Goal: Information Seeking & Learning: Compare options

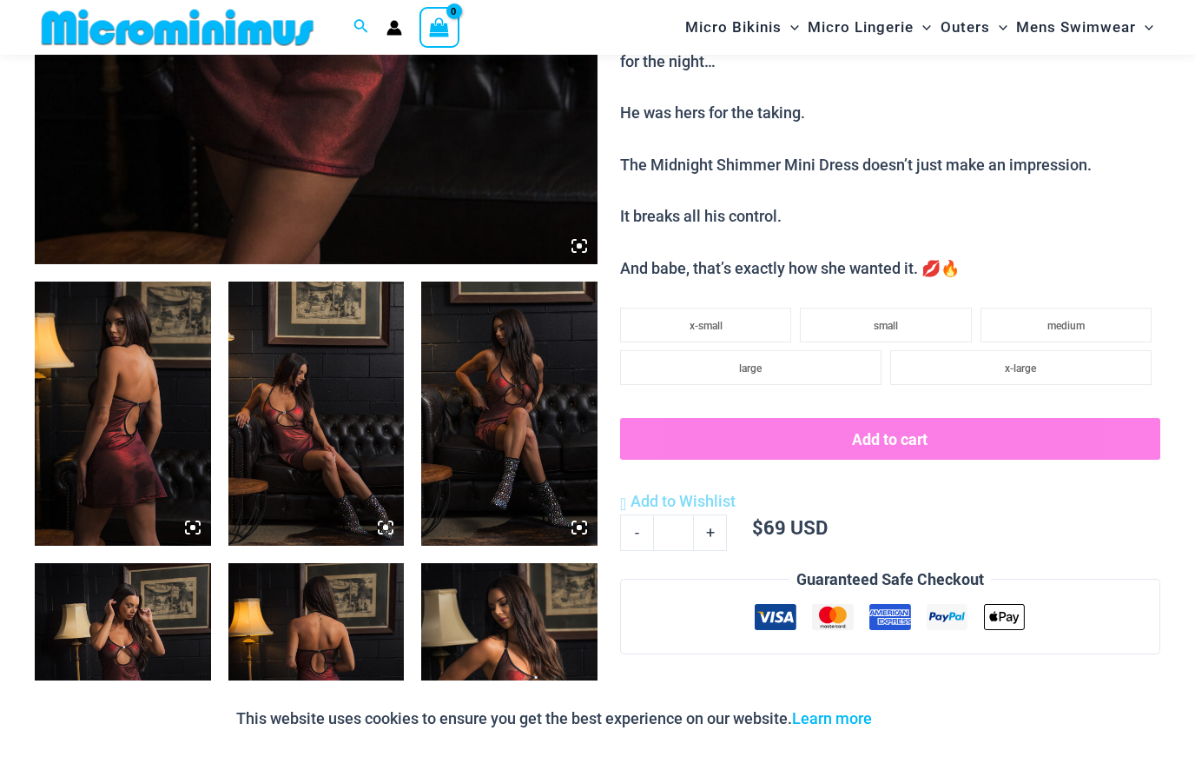
scroll to position [776, 0]
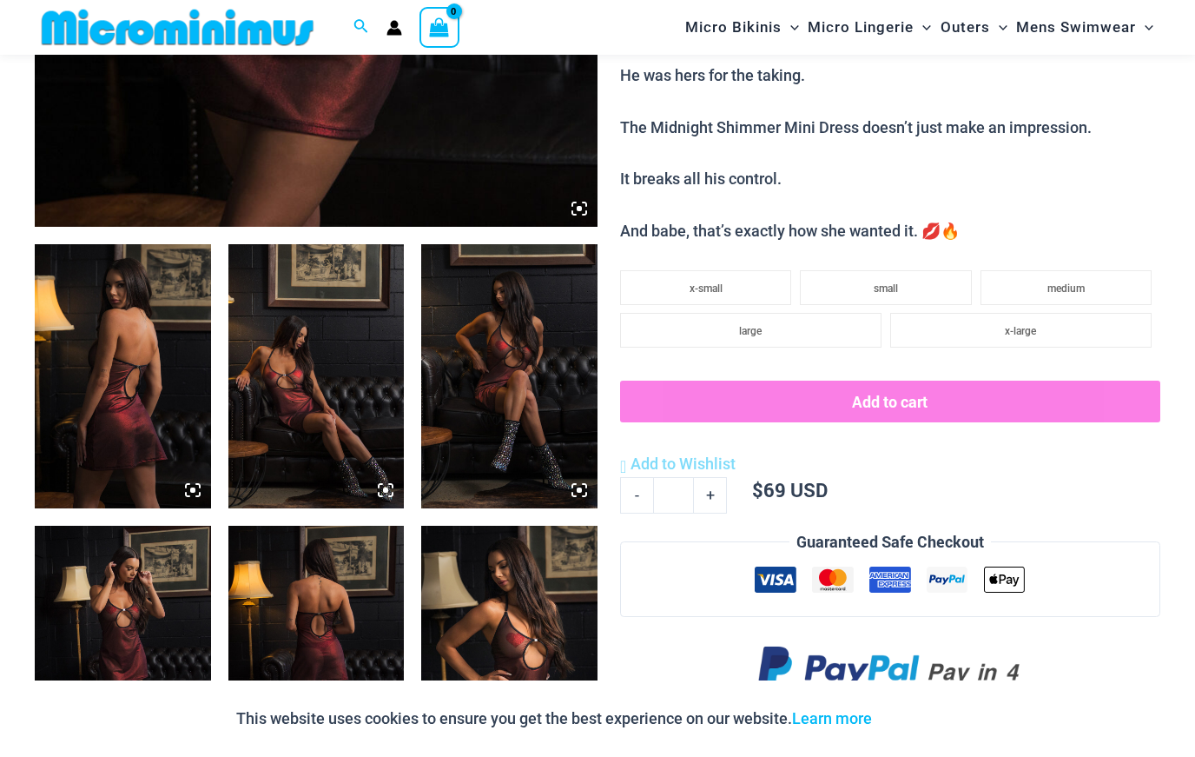
click at [127, 333] on img at bounding box center [123, 376] width 176 height 264
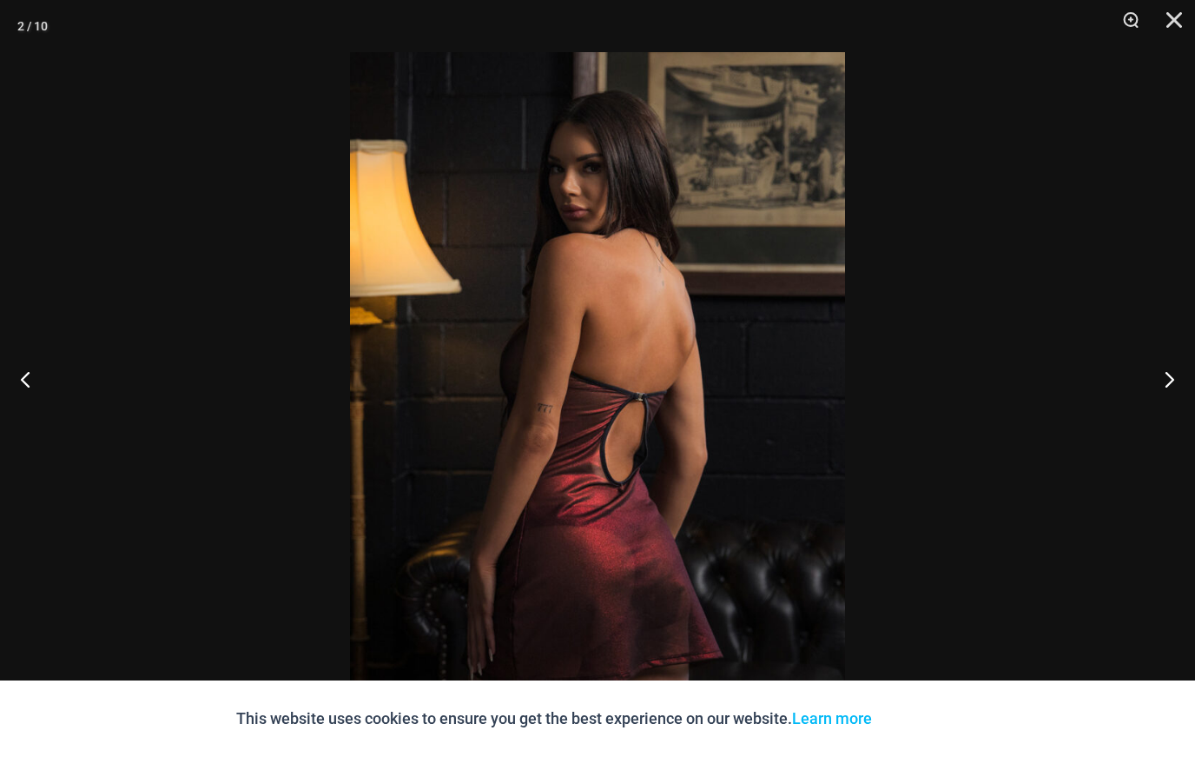
click at [1171, 20] on button "Close" at bounding box center [1168, 26] width 43 height 52
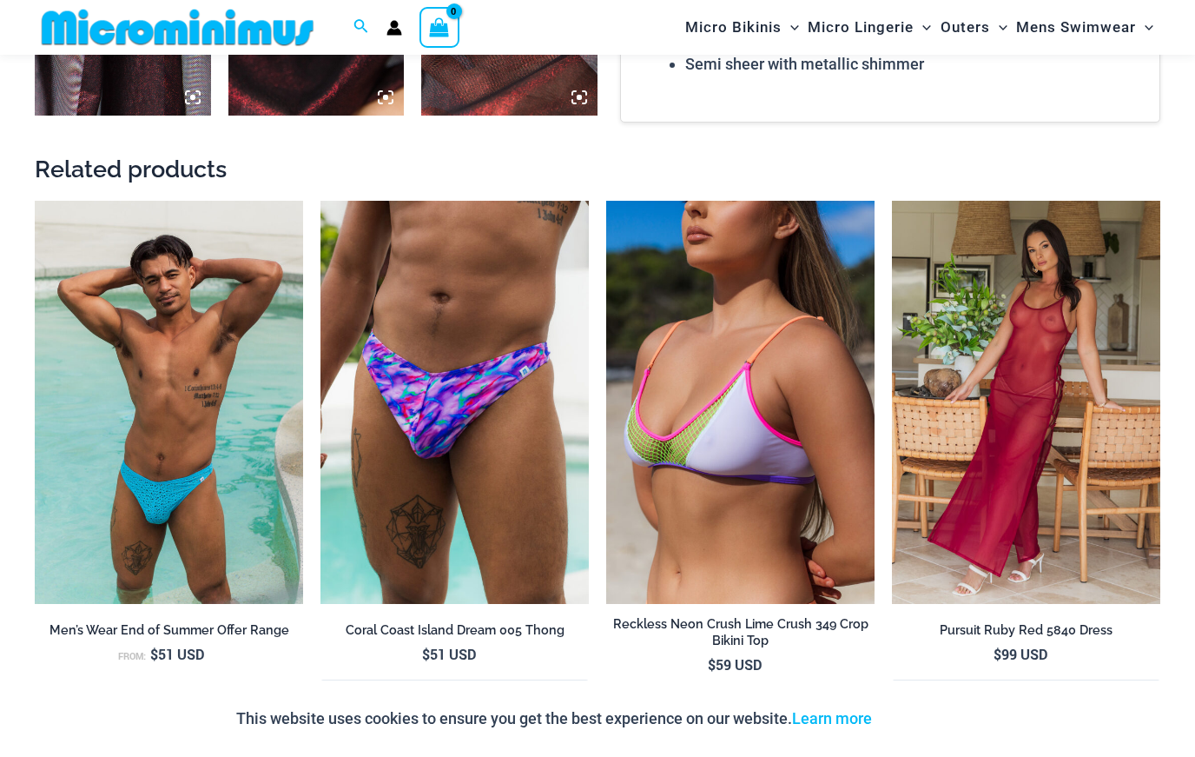
scroll to position [1732, 0]
click at [892, 200] on img at bounding box center [892, 200] width 0 height 0
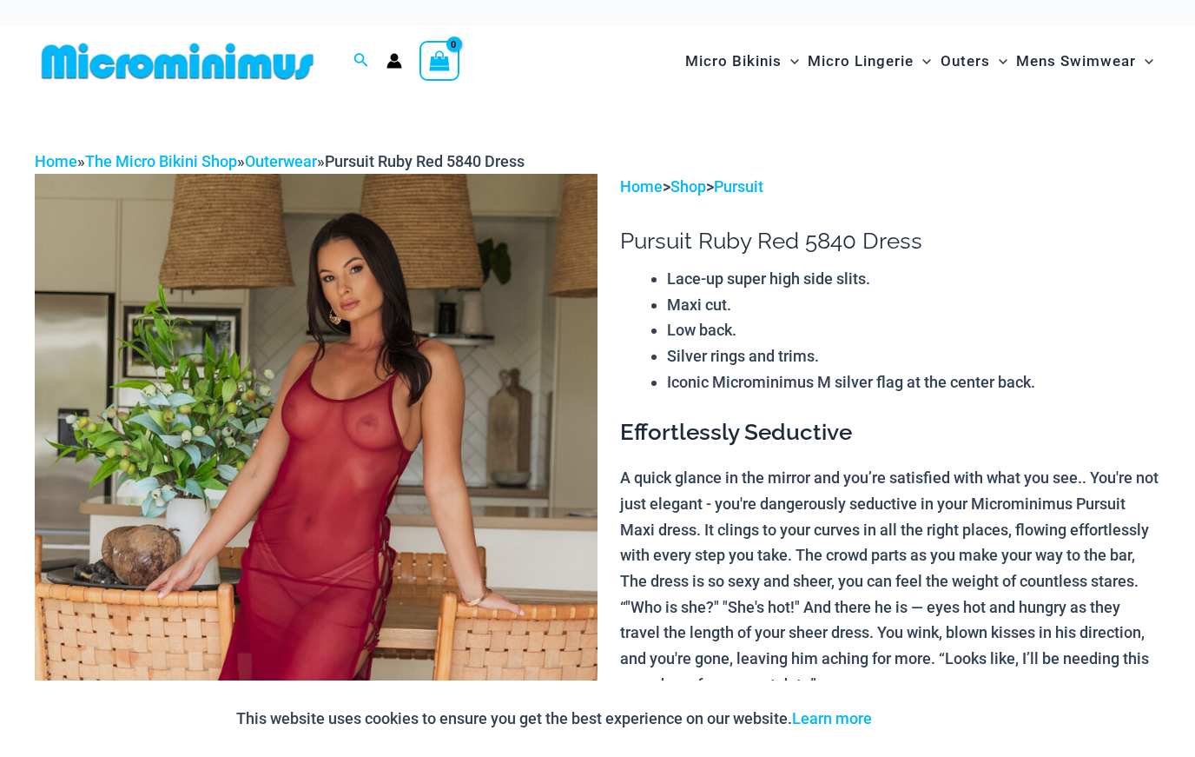
click at [188, 257] on img at bounding box center [316, 596] width 563 height 844
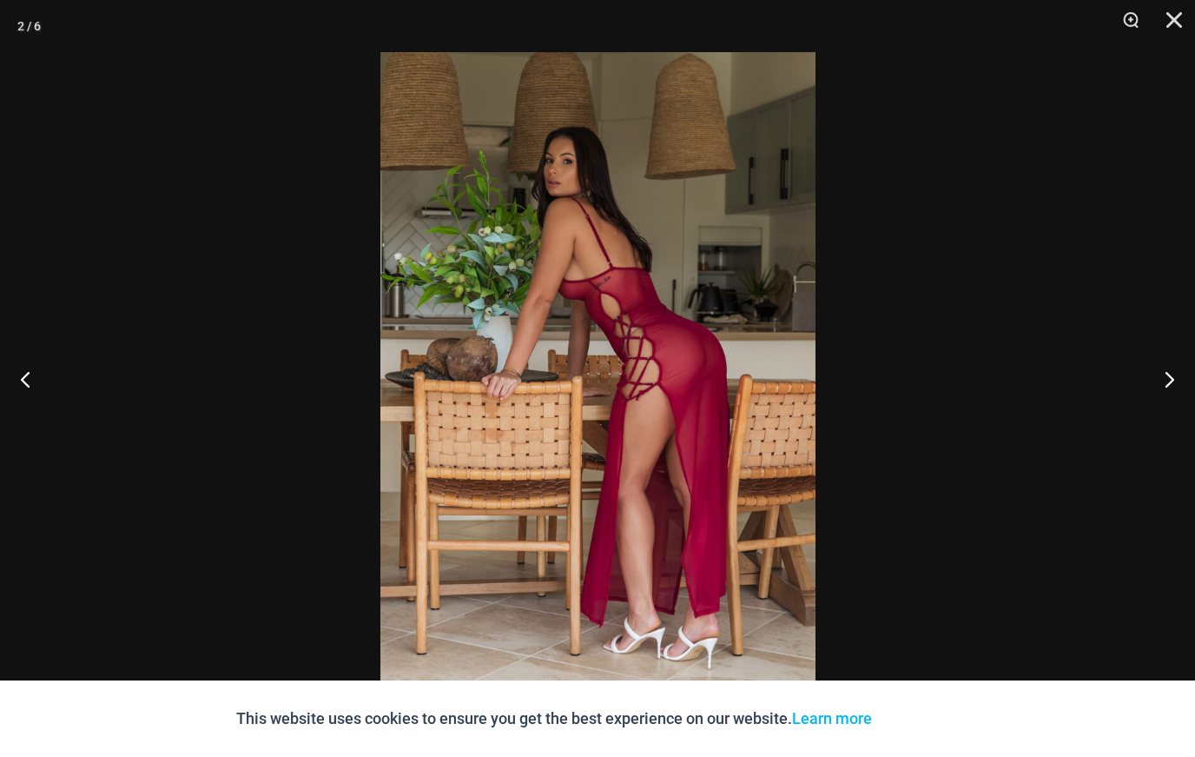
click at [1118, 119] on div at bounding box center [597, 378] width 1195 height 757
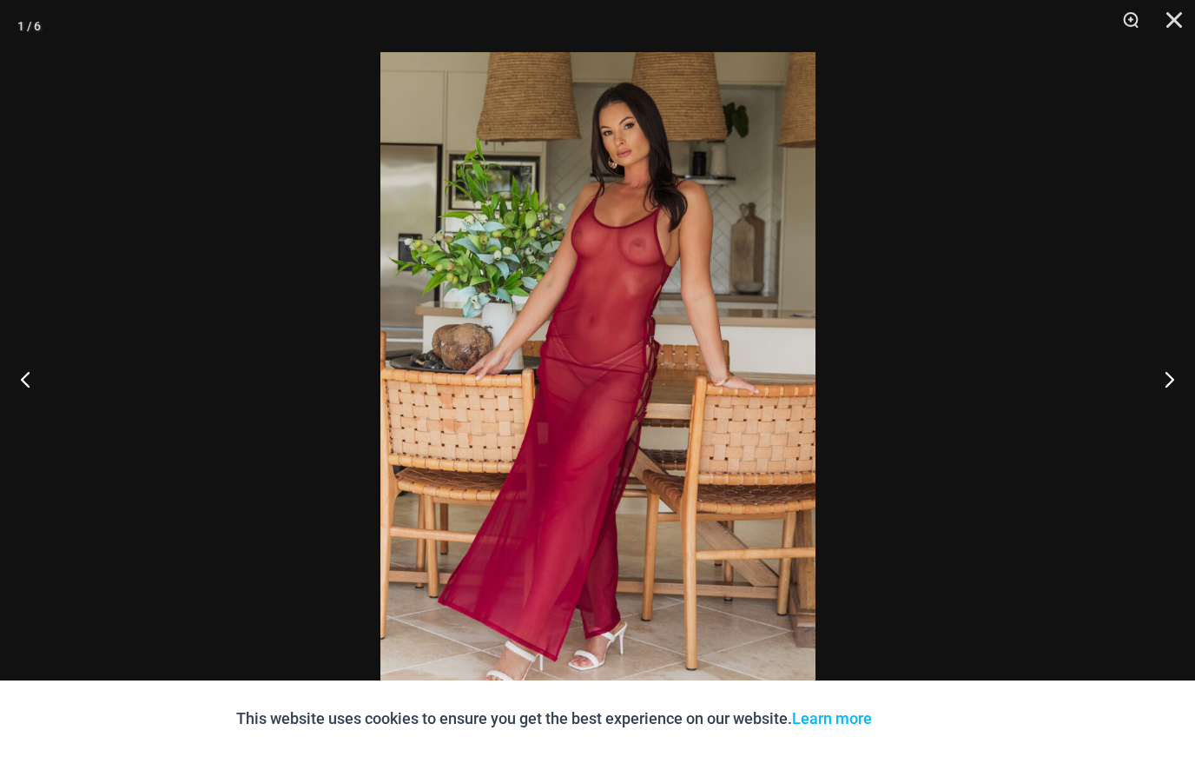
click at [1175, 31] on button "Close" at bounding box center [1168, 26] width 43 height 52
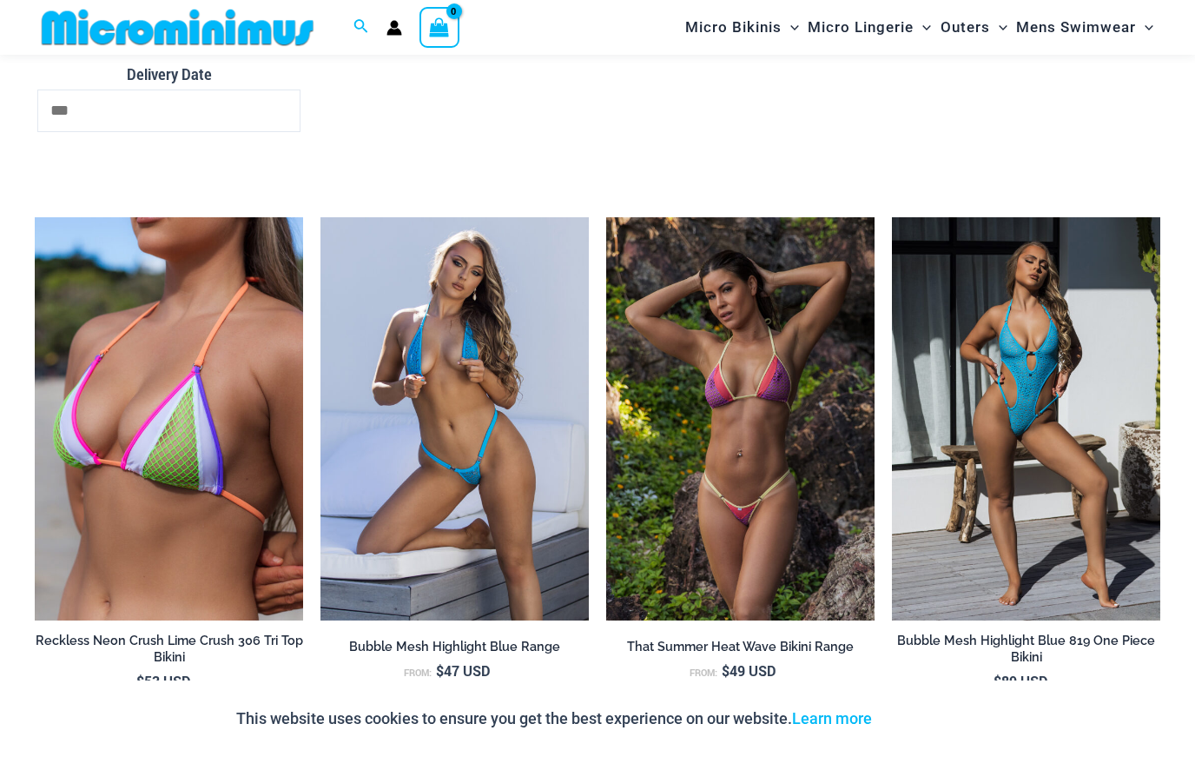
scroll to position [3809, 0]
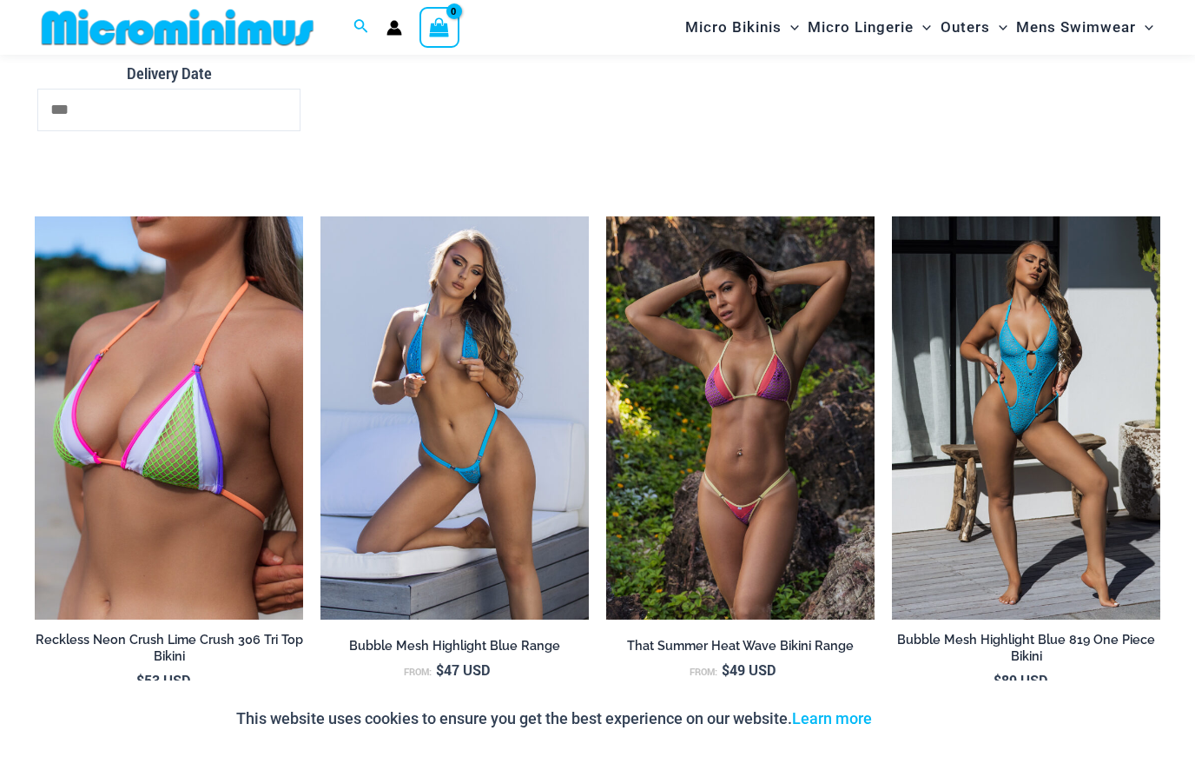
click at [606, 216] on img at bounding box center [606, 216] width 0 height 0
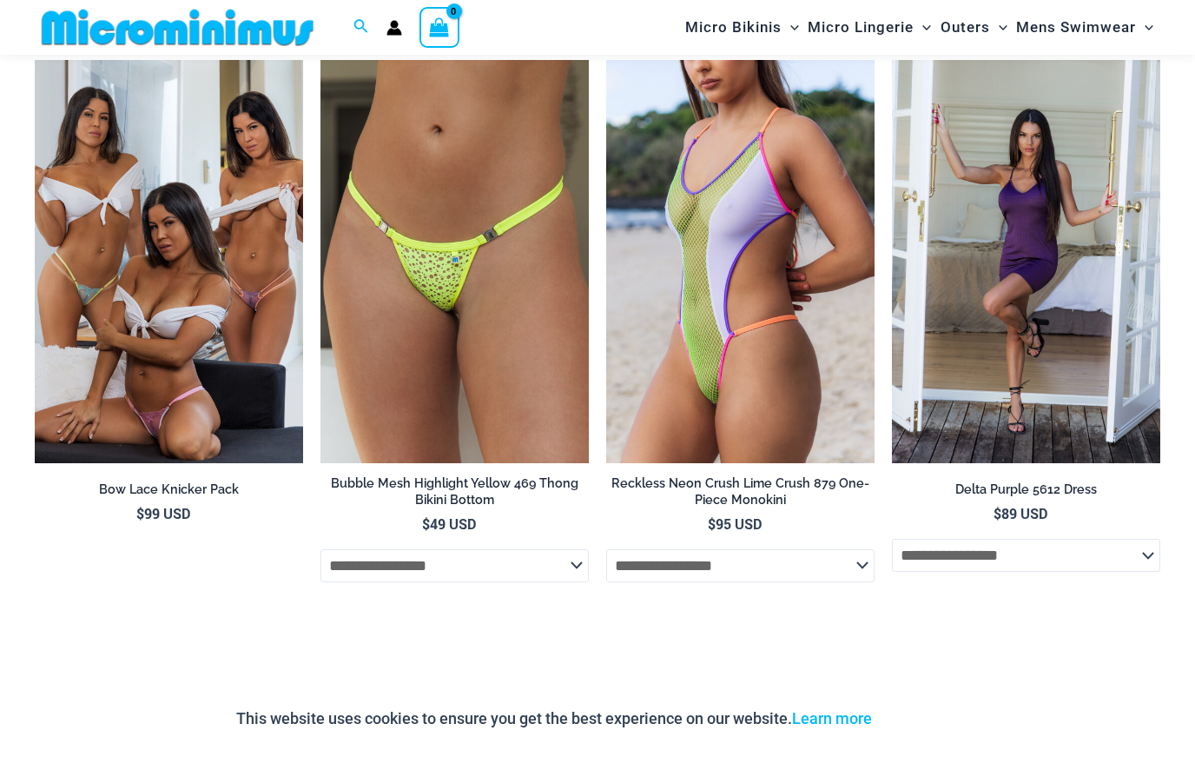
scroll to position [4545, 0]
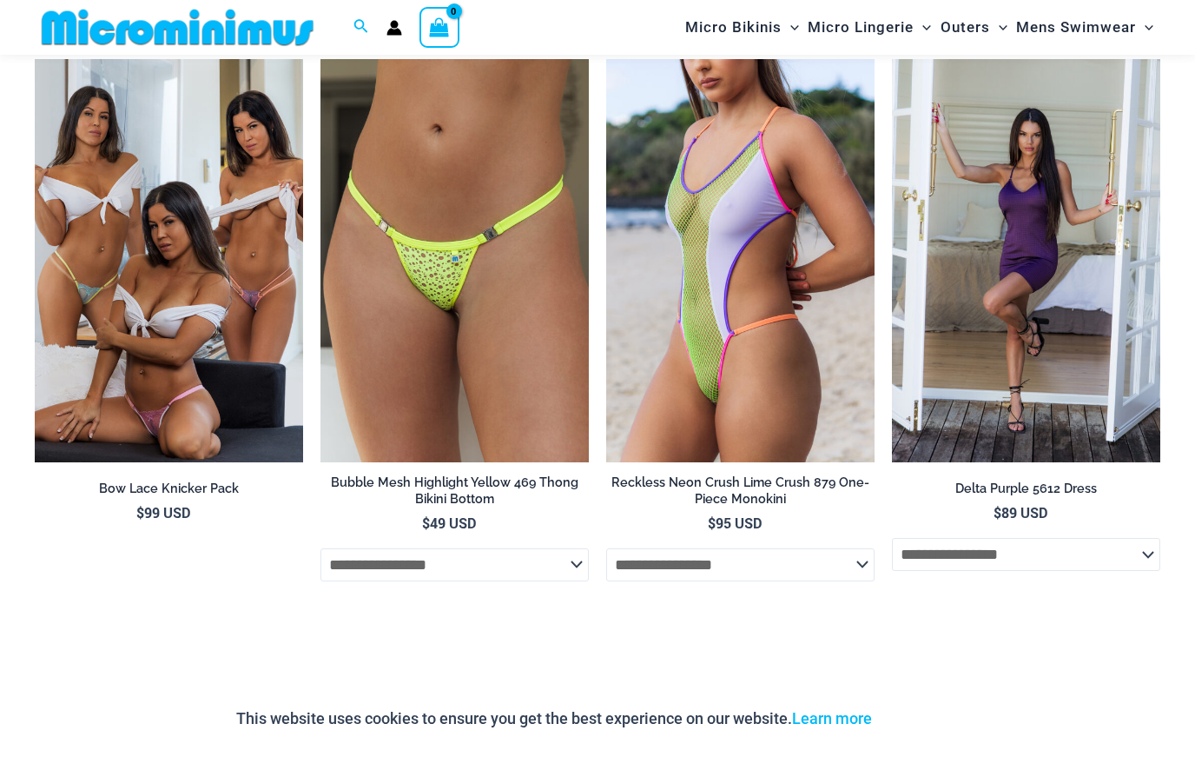
click at [606, 59] on img at bounding box center [606, 59] width 0 height 0
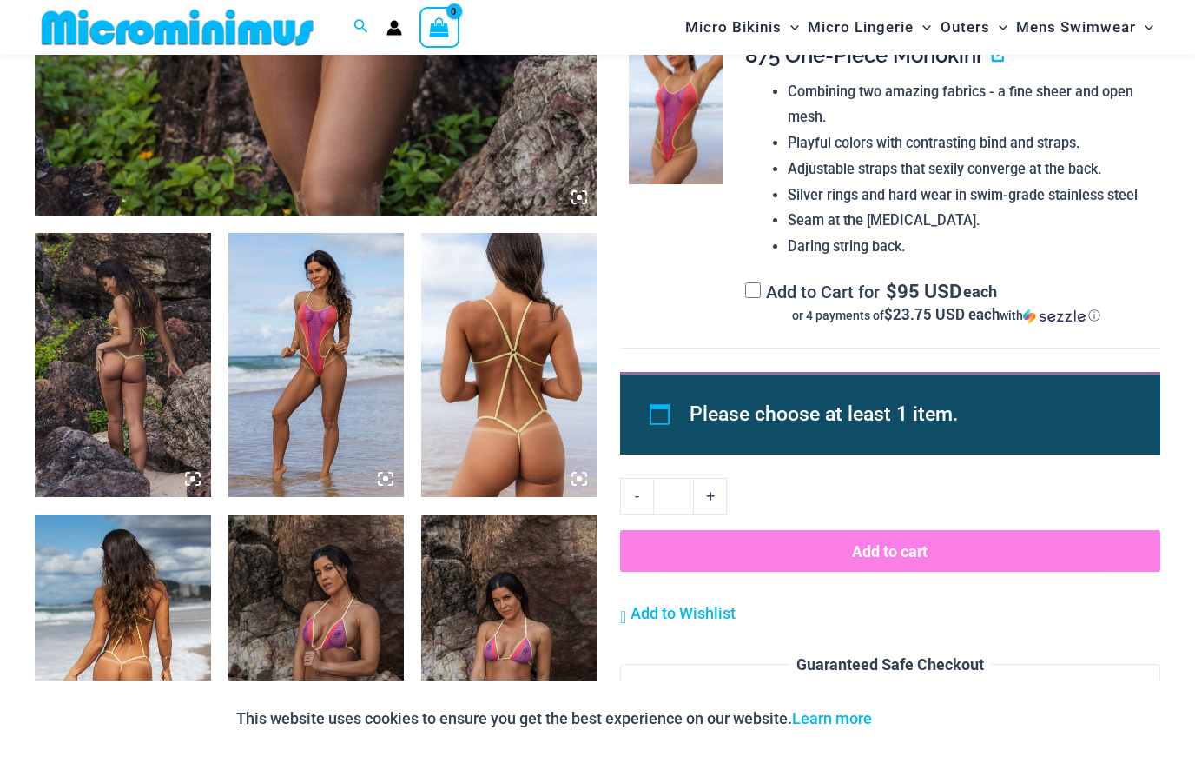
scroll to position [840, 0]
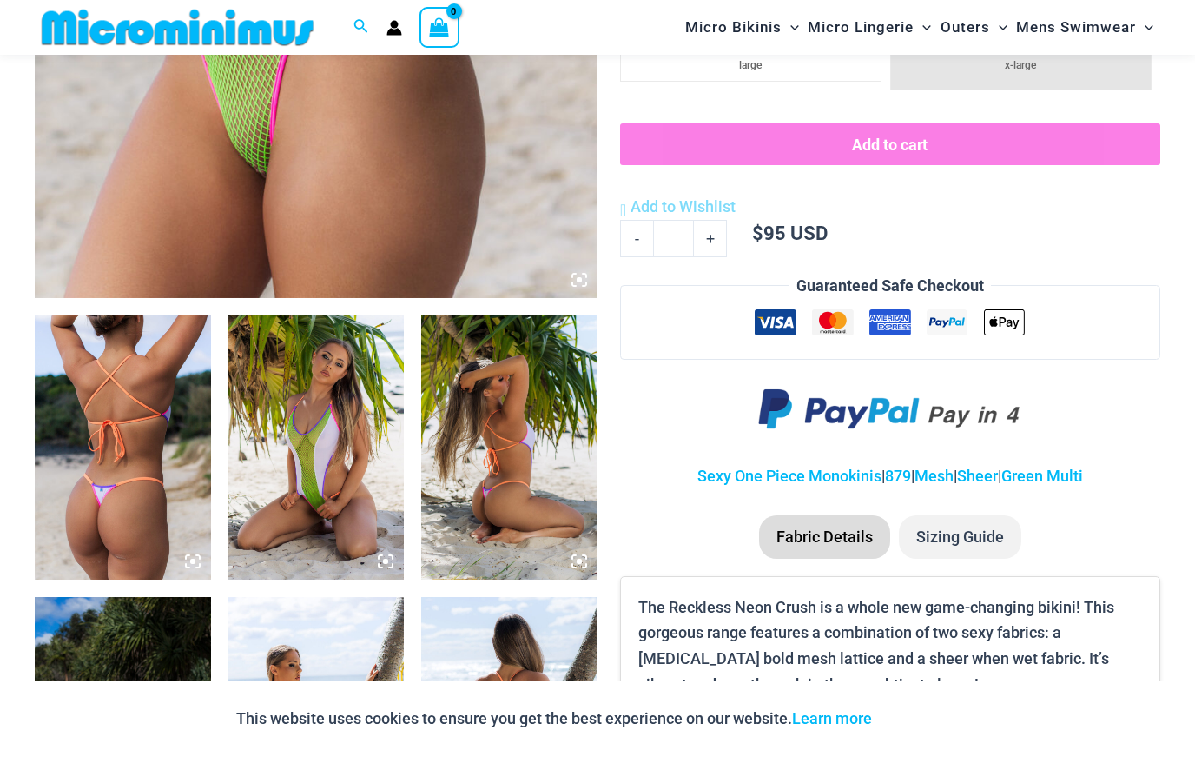
scroll to position [831, 0]
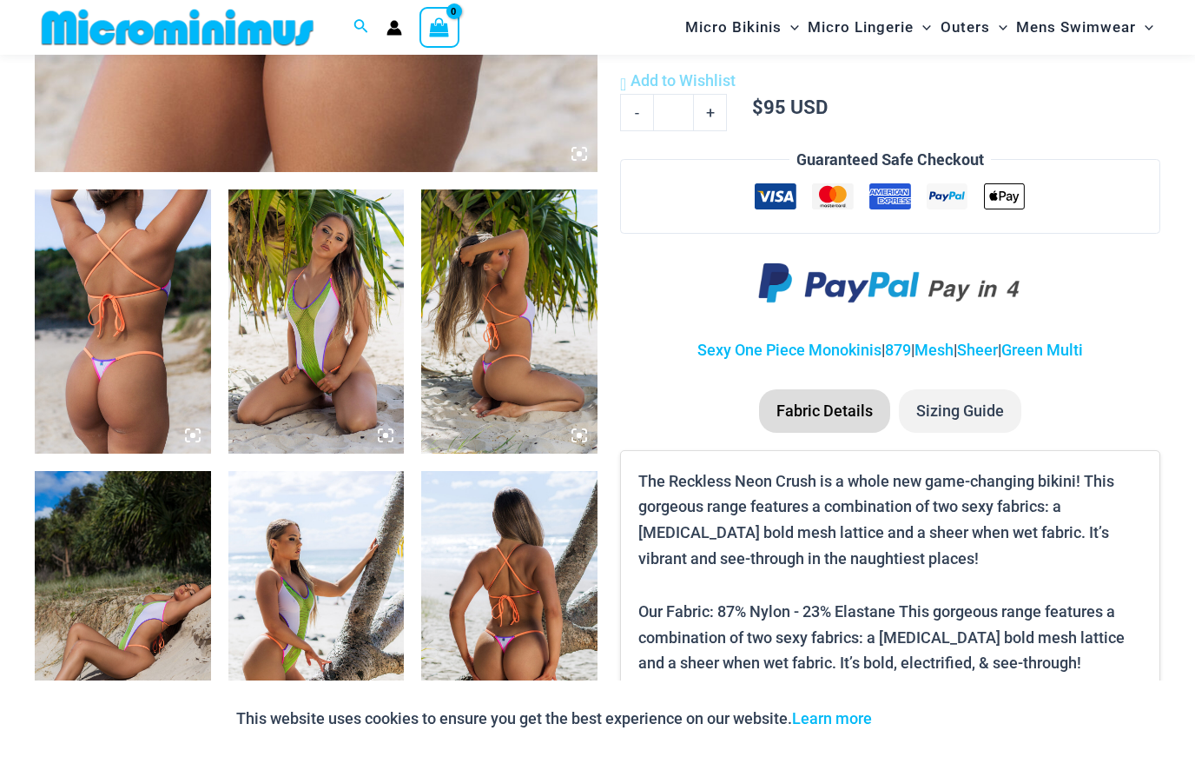
click at [275, 318] on img at bounding box center [316, 321] width 176 height 264
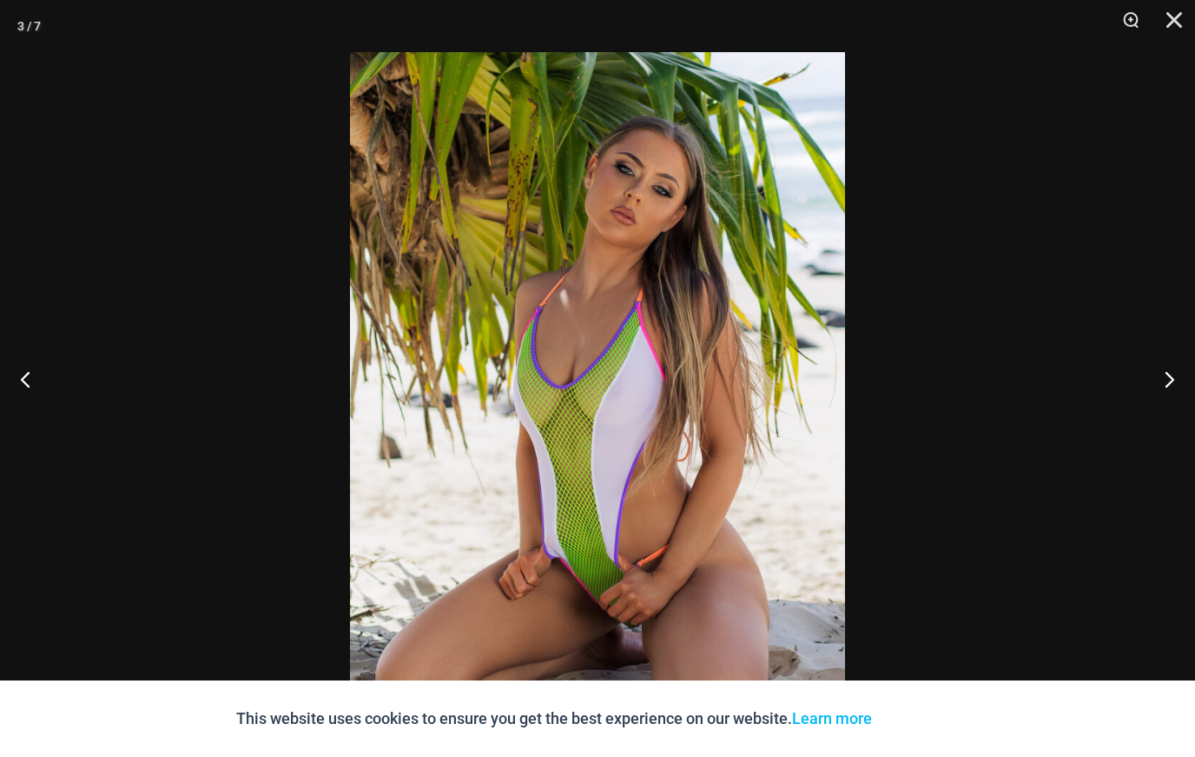
click at [1168, 26] on button "Close" at bounding box center [1168, 26] width 43 height 52
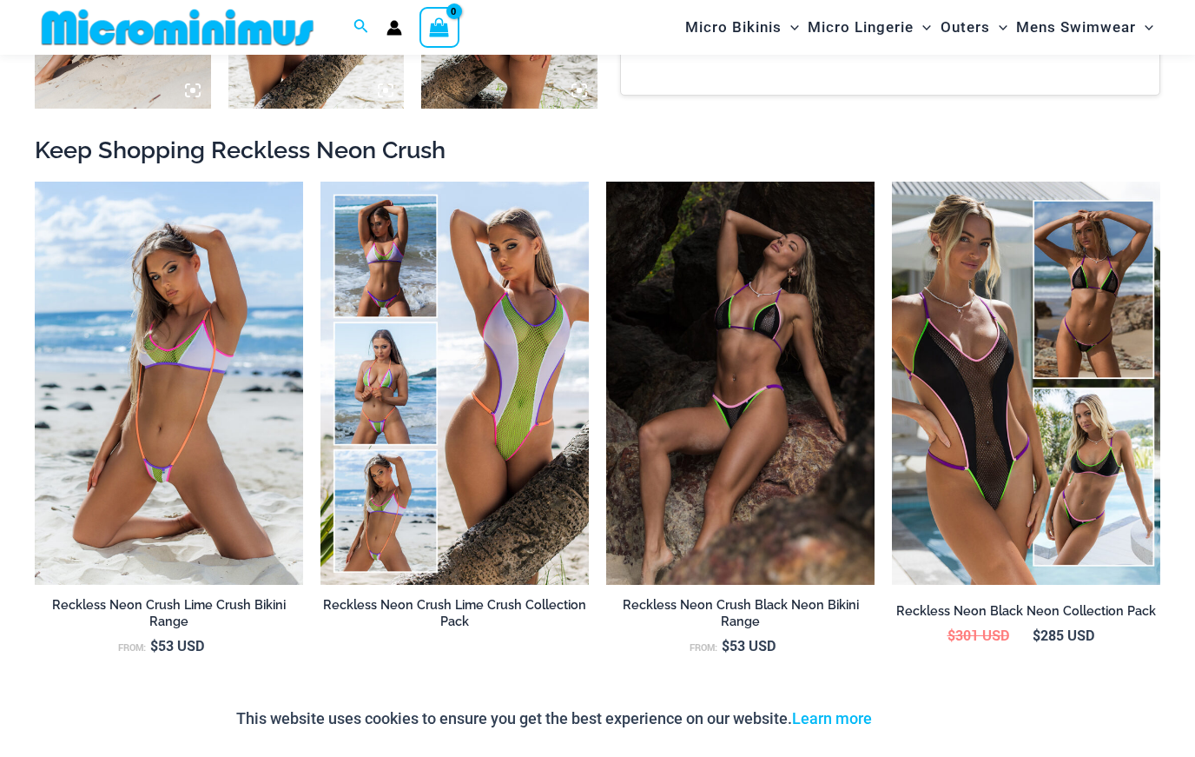
scroll to position [1505, 0]
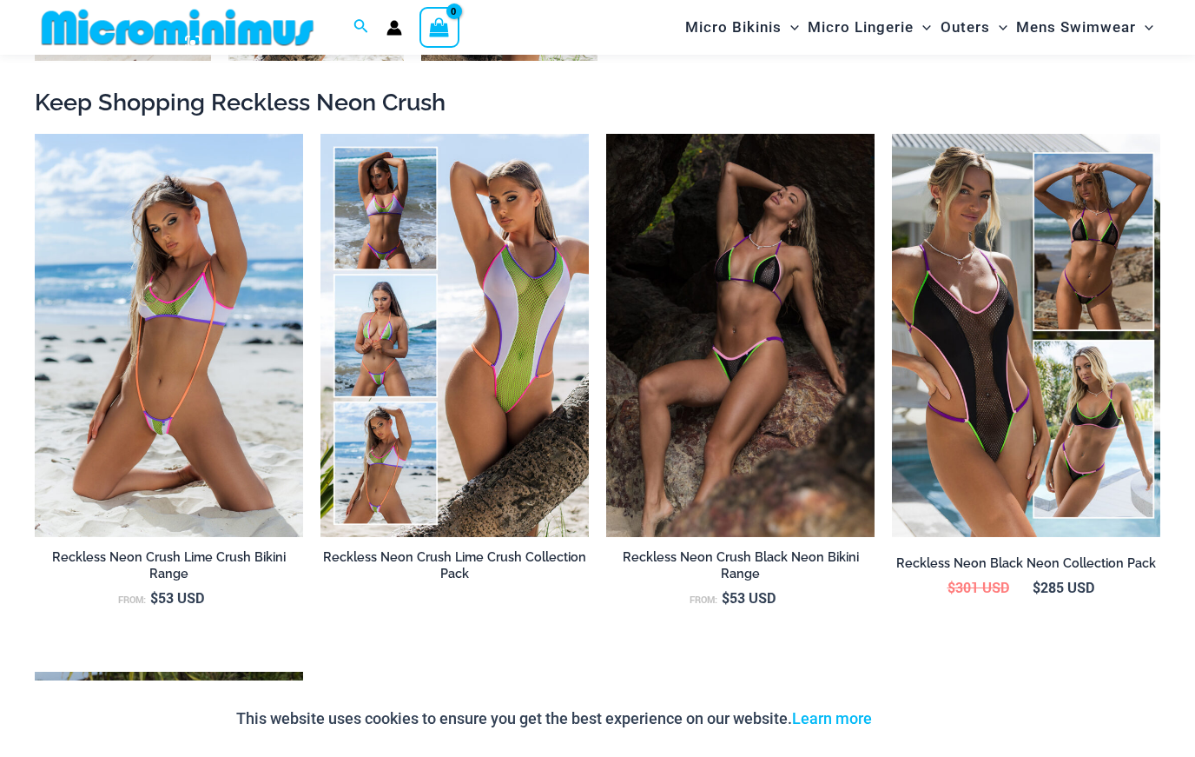
click at [321, 134] on img at bounding box center [321, 134] width 0 height 0
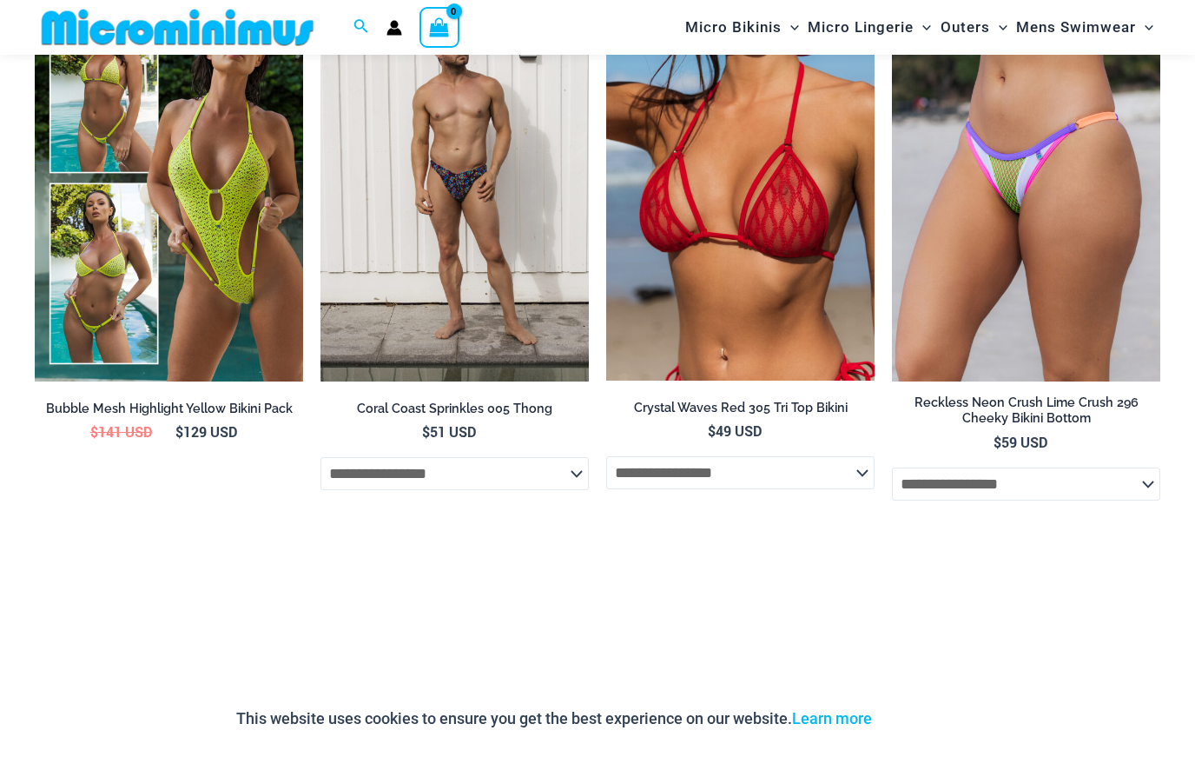
scroll to position [2789, 0]
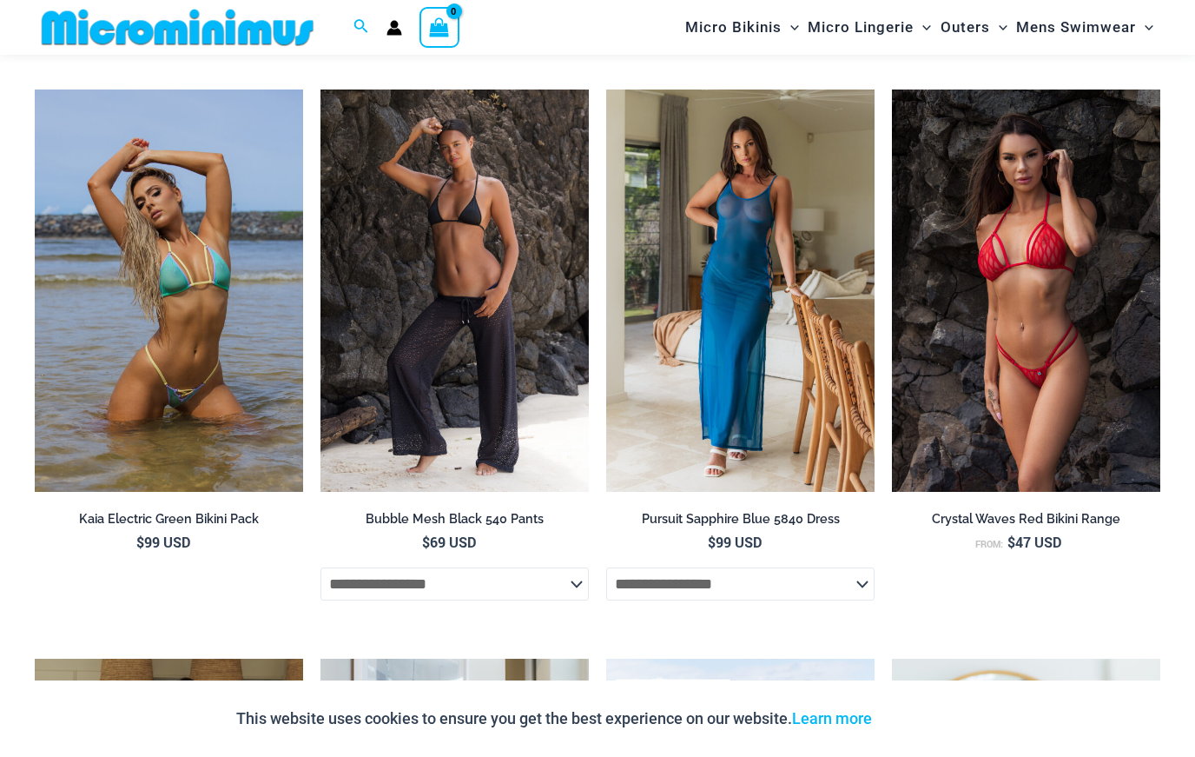
scroll to position [3264, 0]
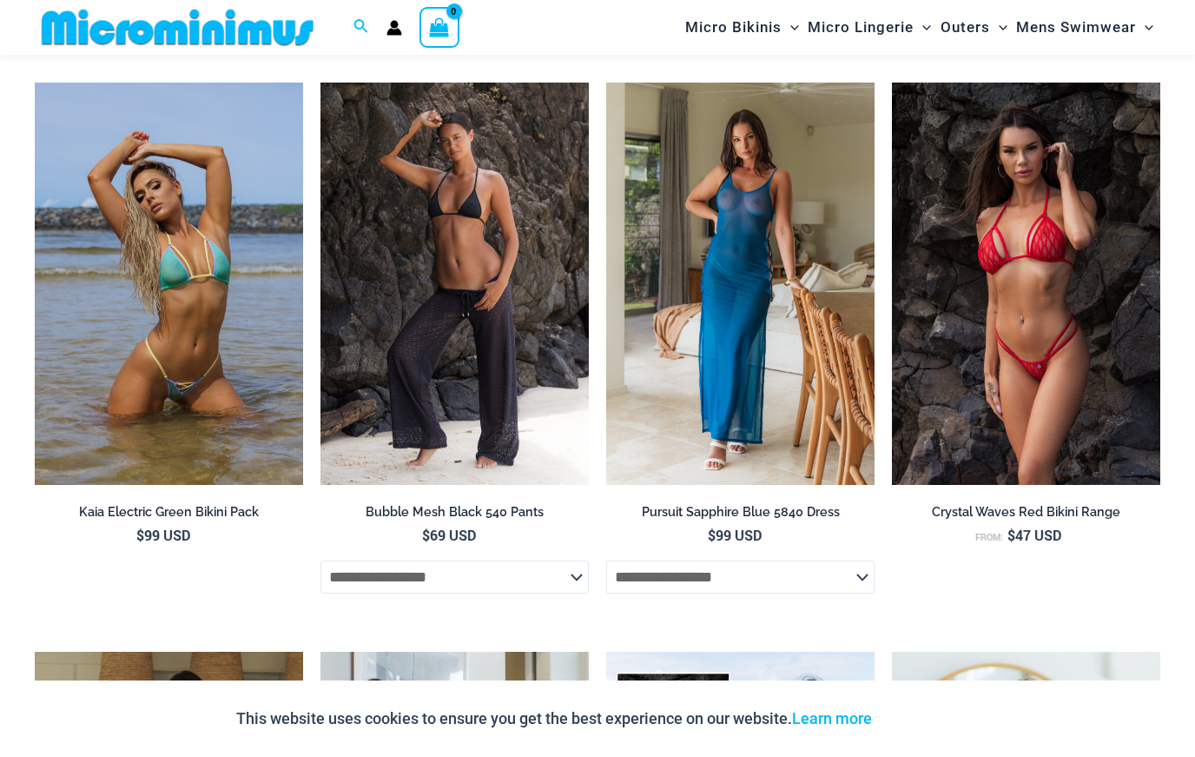
click at [35, 83] on img at bounding box center [35, 83] width 0 height 0
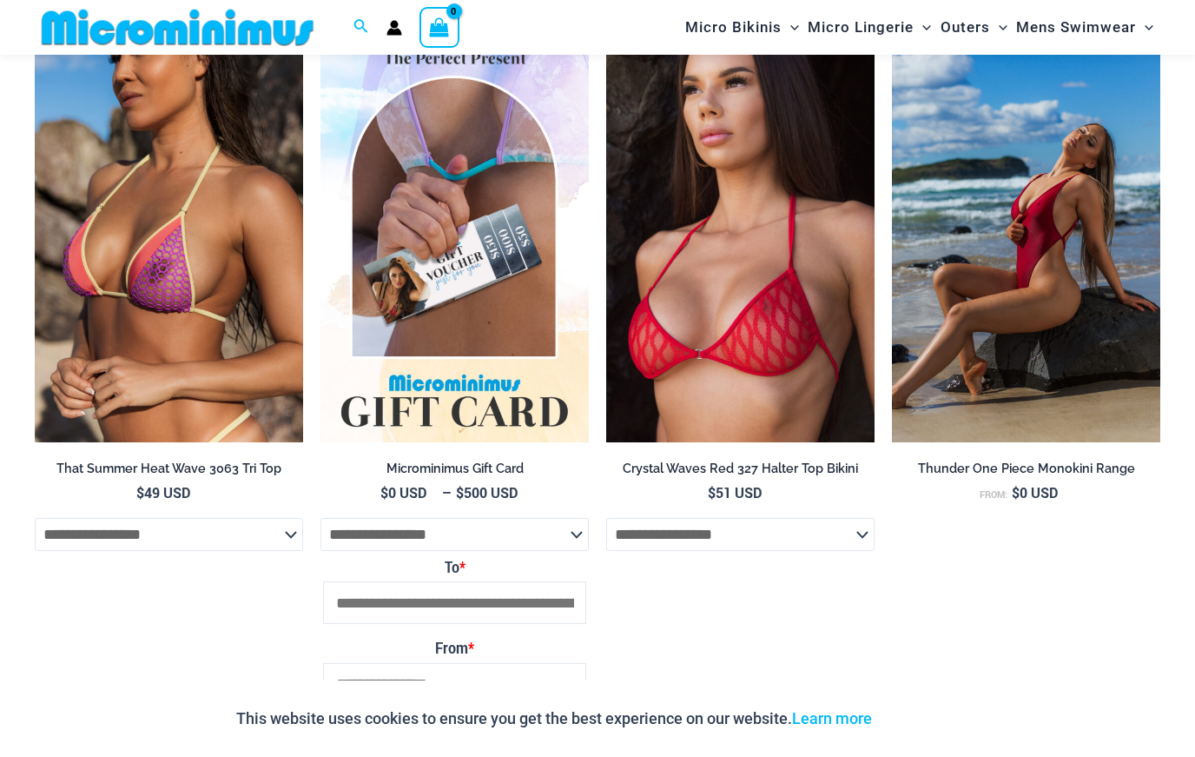
scroll to position [5026, 0]
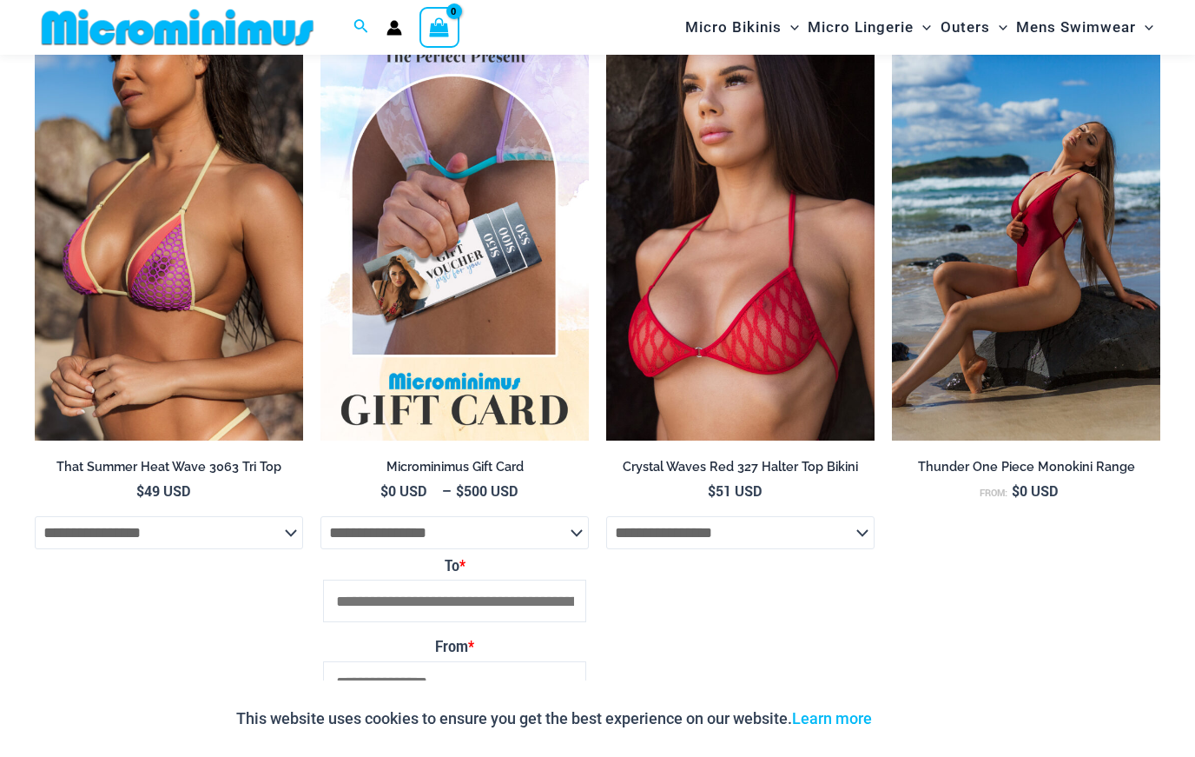
click at [892, 37] on img at bounding box center [892, 37] width 0 height 0
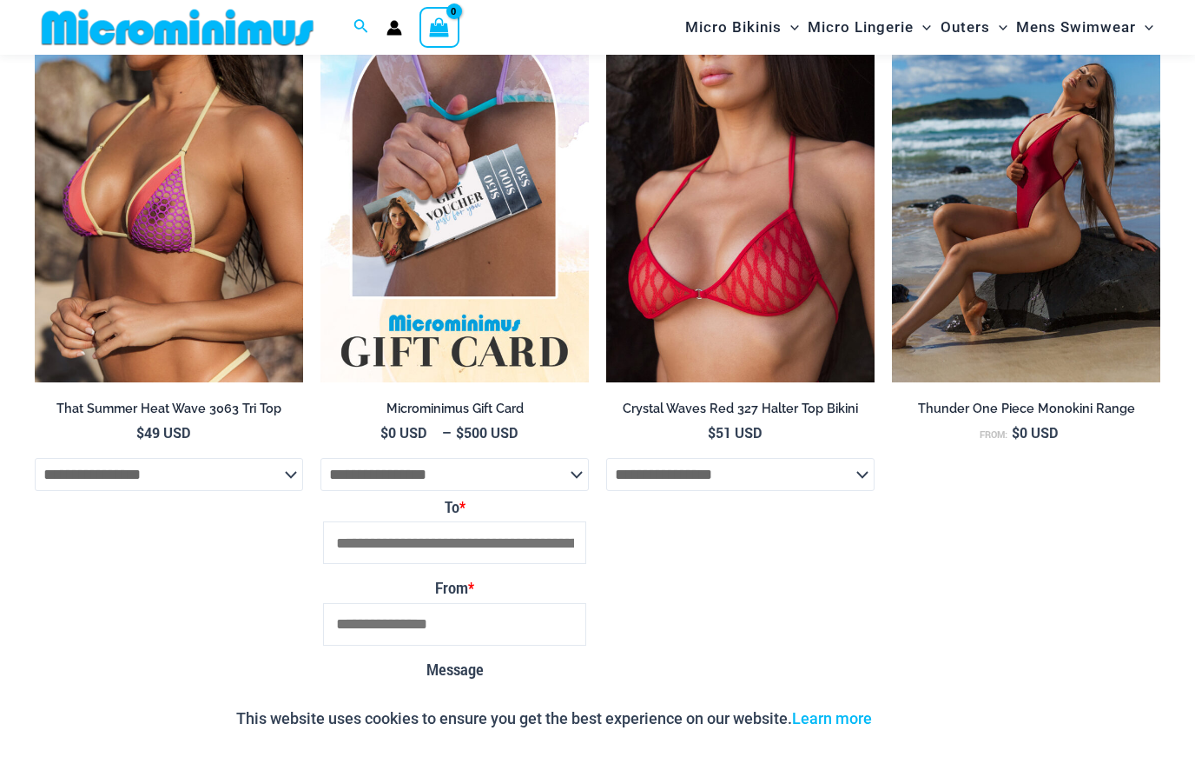
scroll to position [5066, 0]
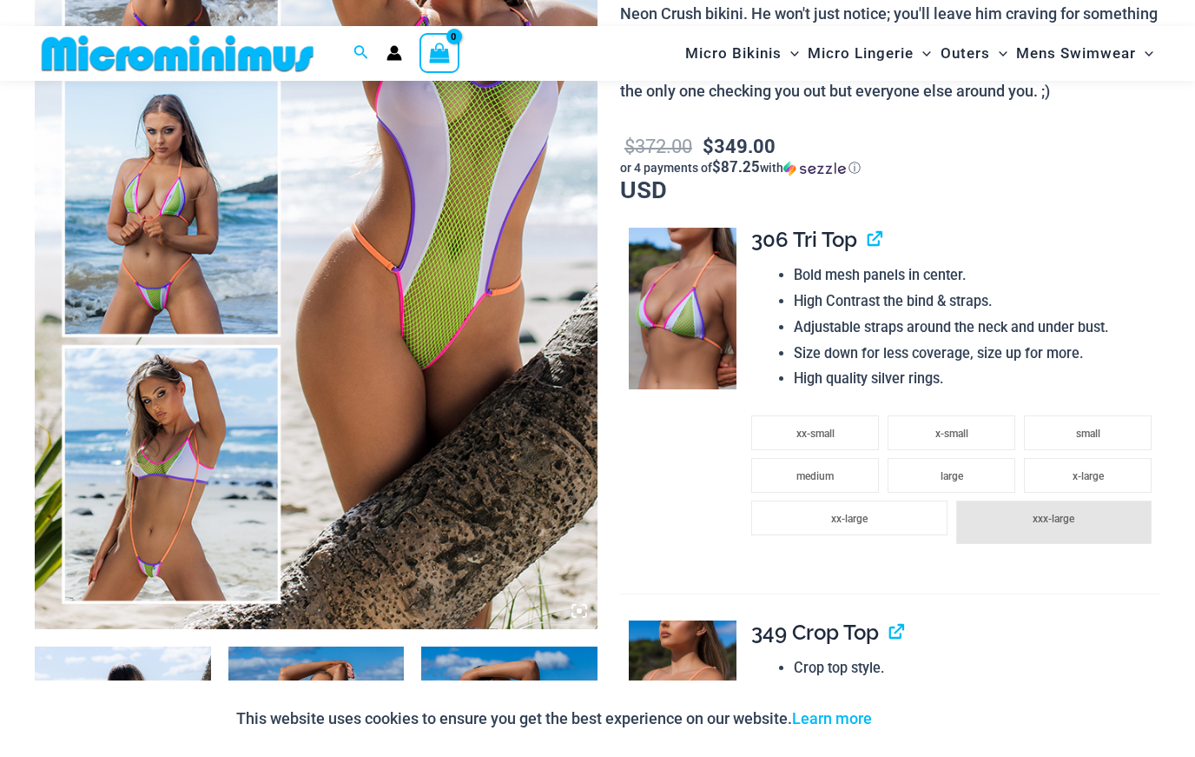
scroll to position [394, 0]
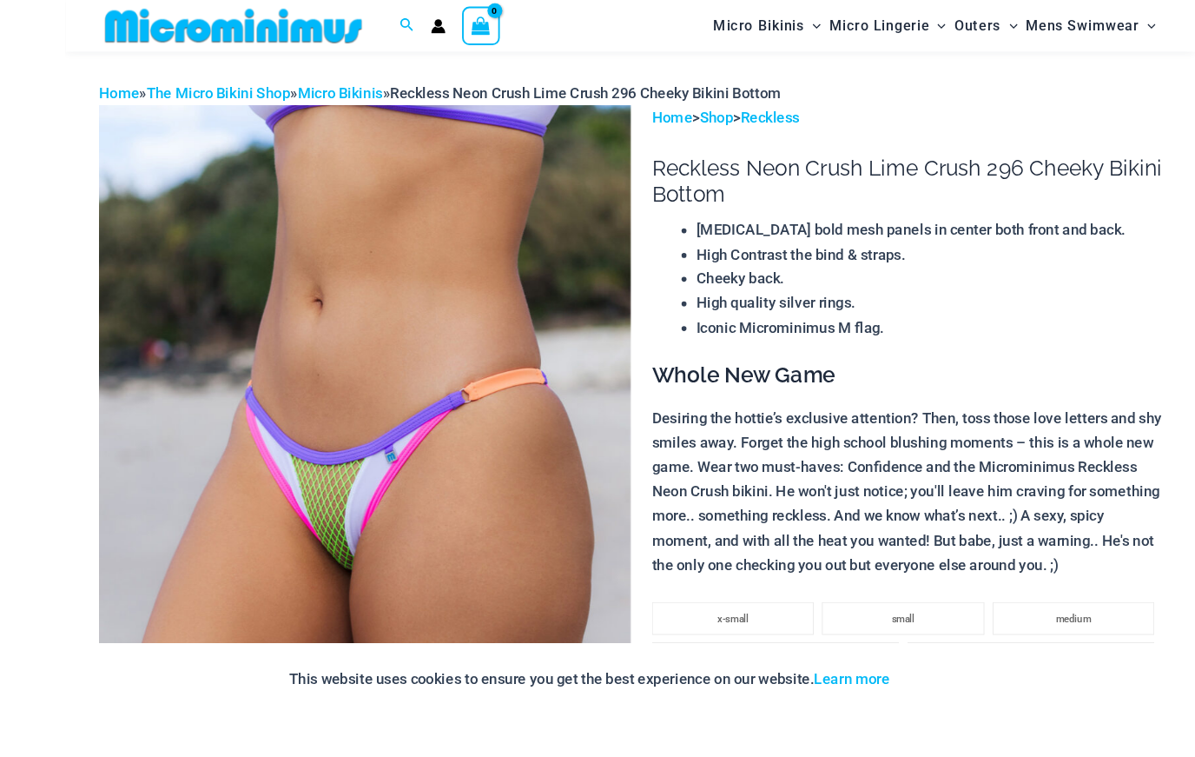
scroll to position [128, 0]
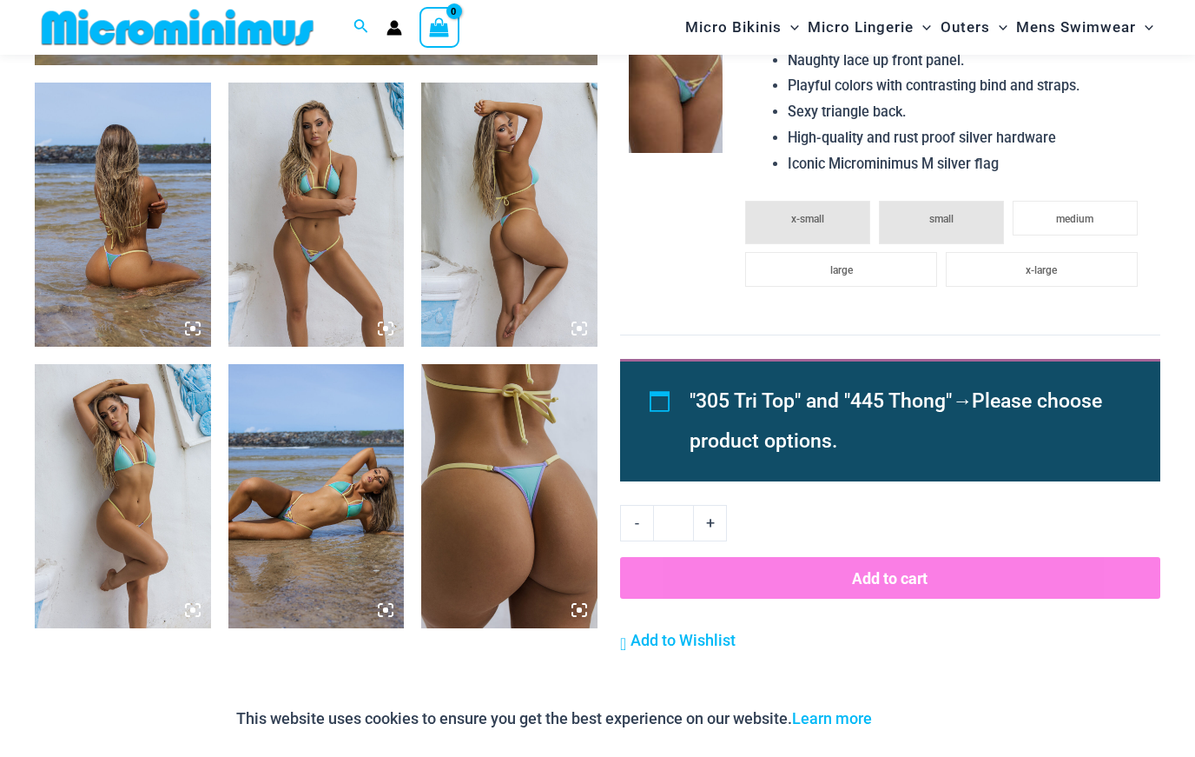
scroll to position [1016, 0]
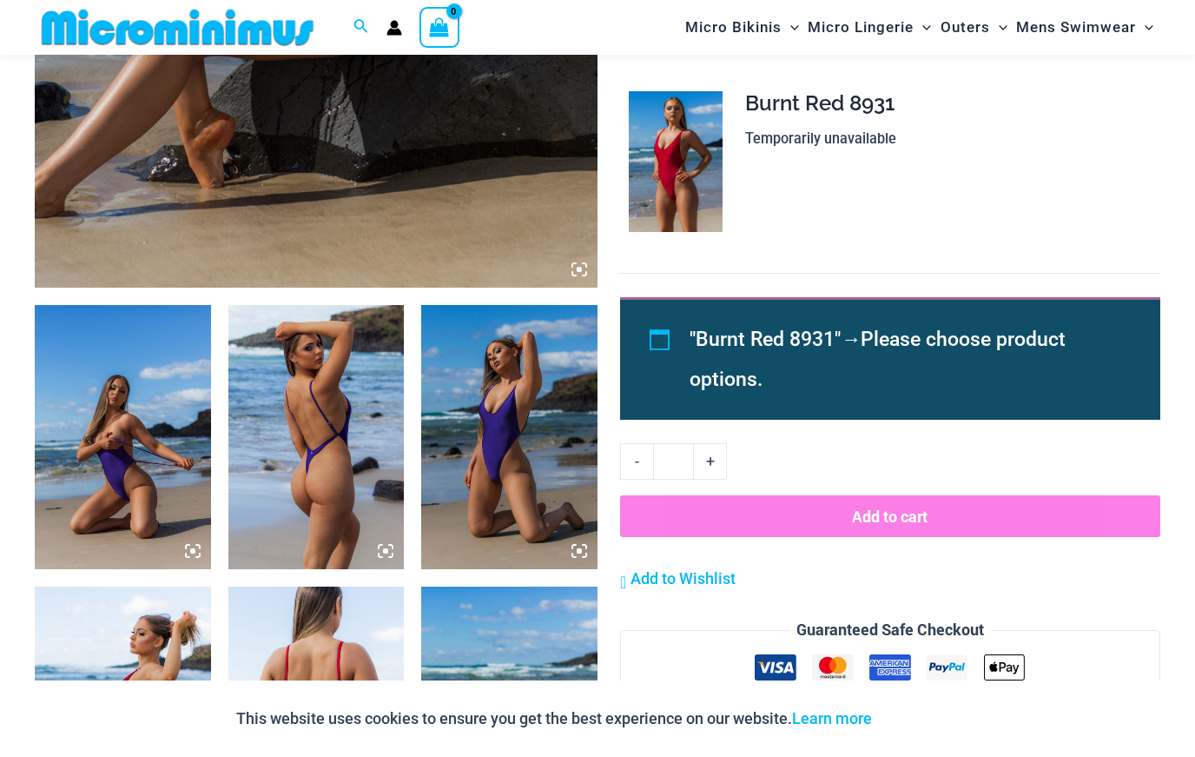
scroll to position [775, 0]
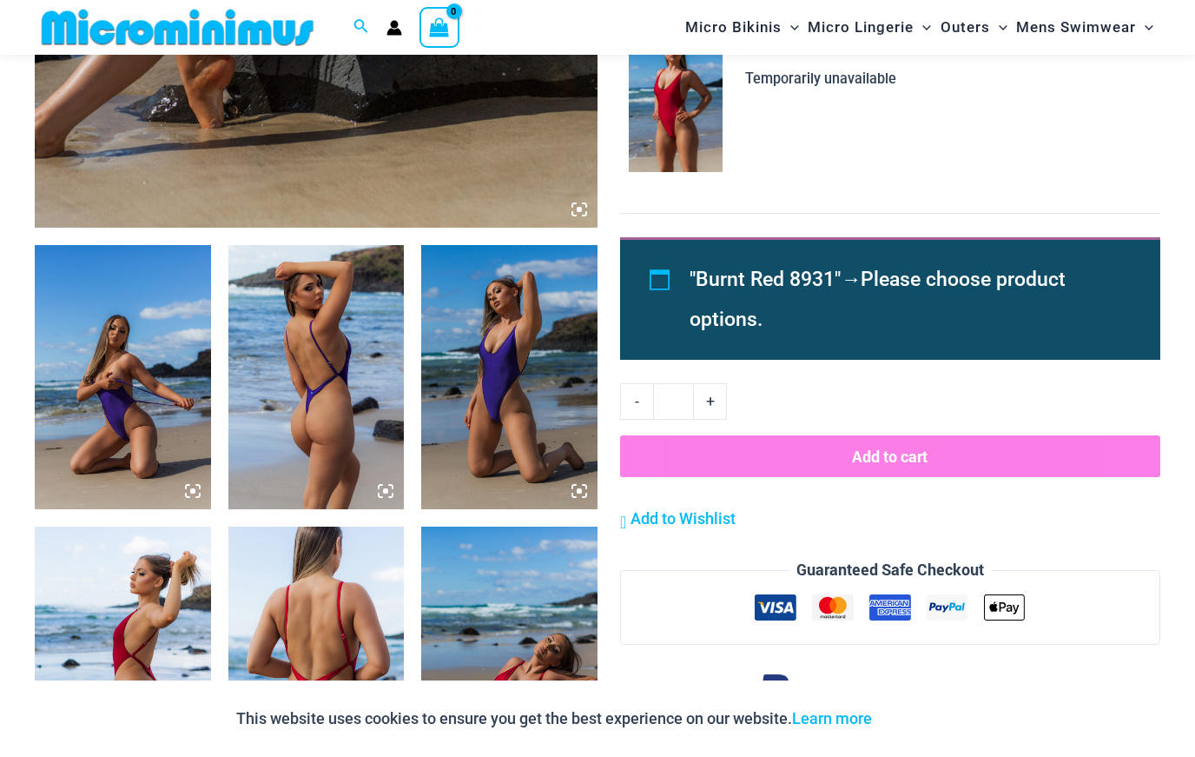
click at [116, 296] on img at bounding box center [123, 377] width 176 height 264
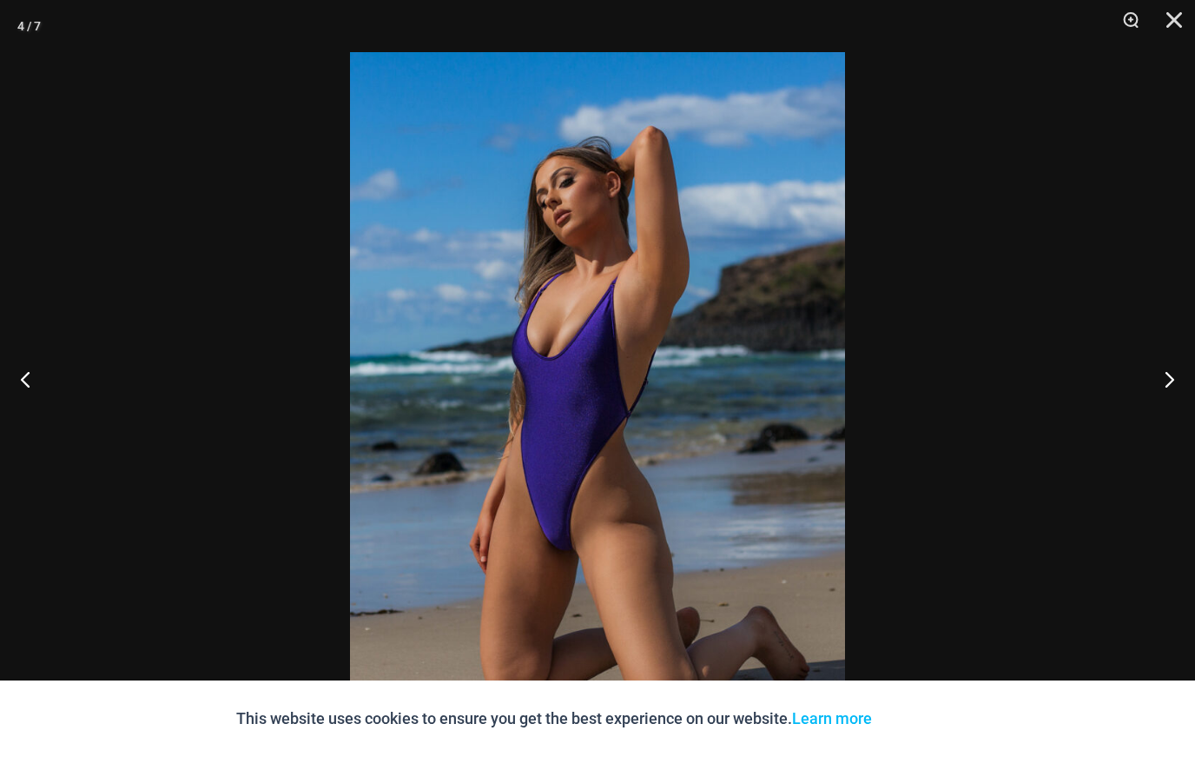
click at [1168, 29] on button "Close" at bounding box center [1168, 26] width 43 height 52
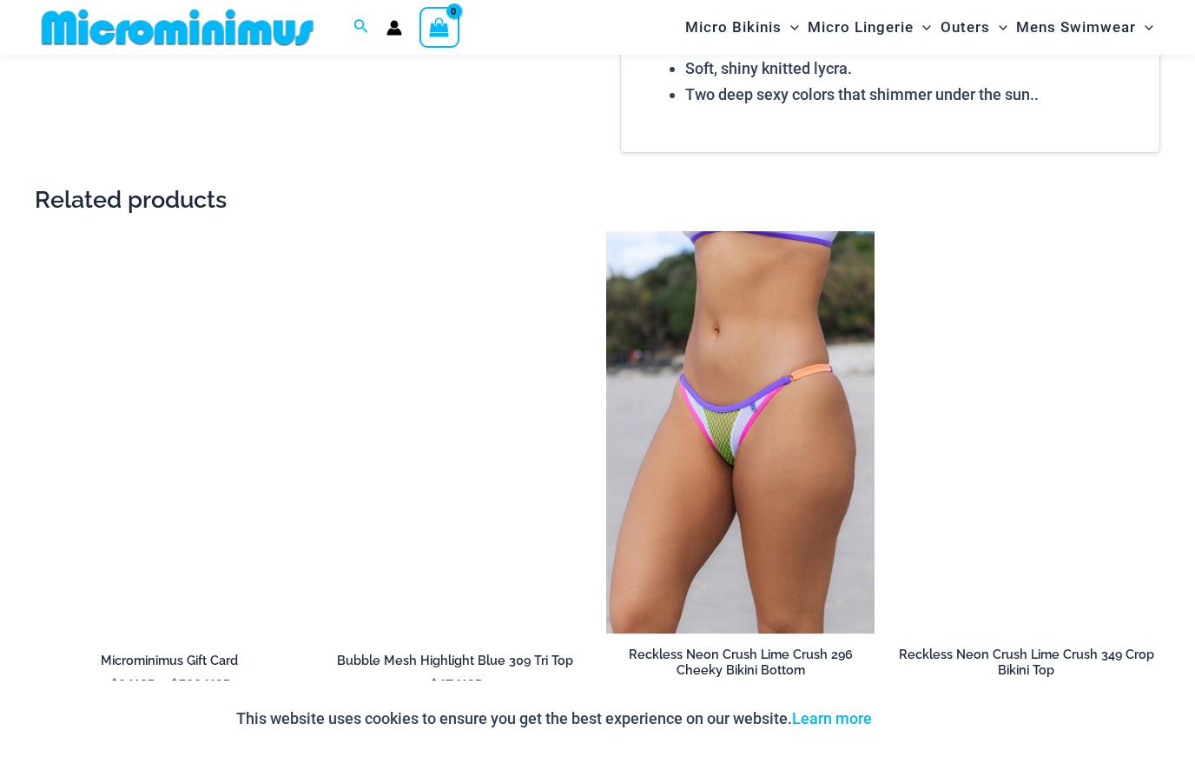
scroll to position [1843, 0]
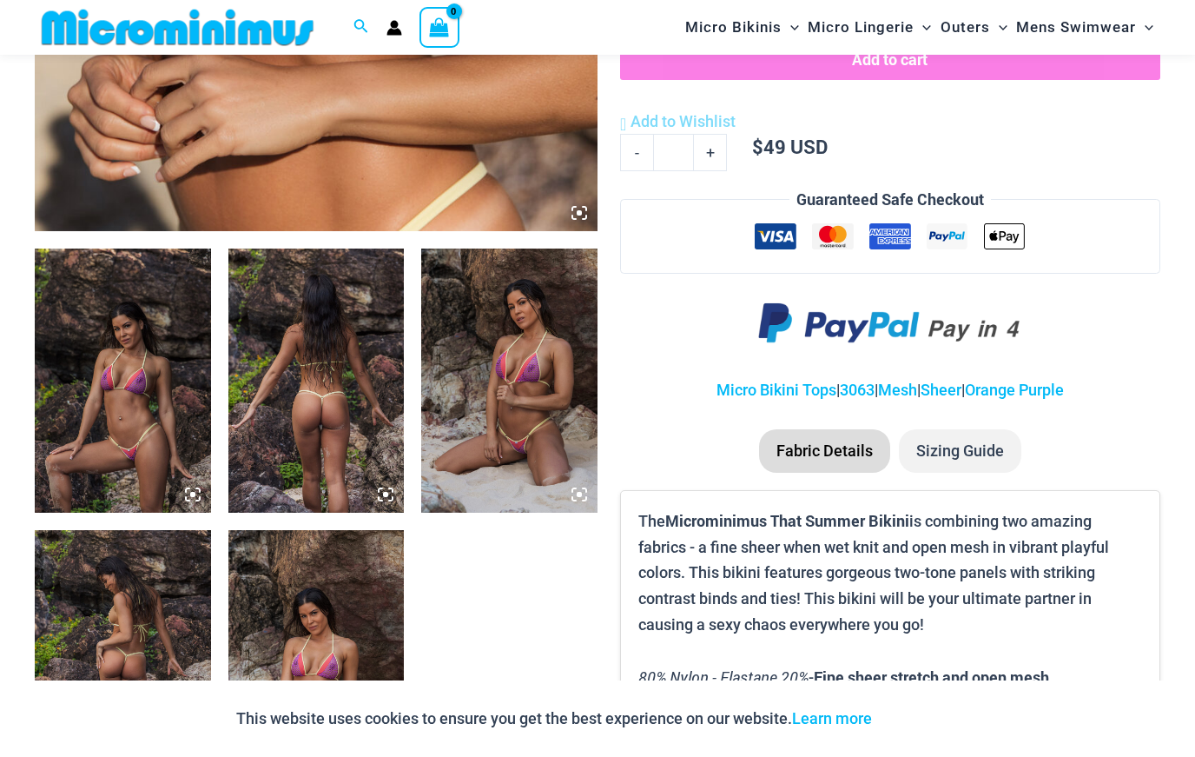
scroll to position [785, 0]
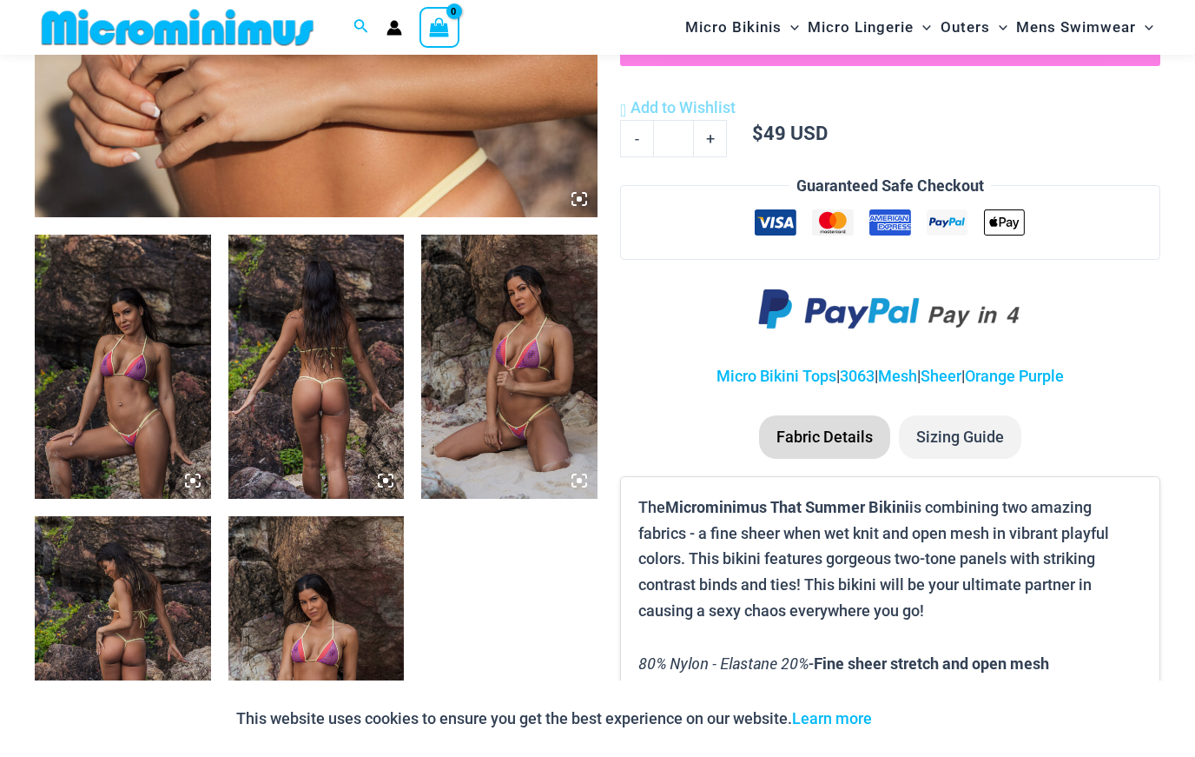
click at [487, 367] on img at bounding box center [509, 367] width 176 height 264
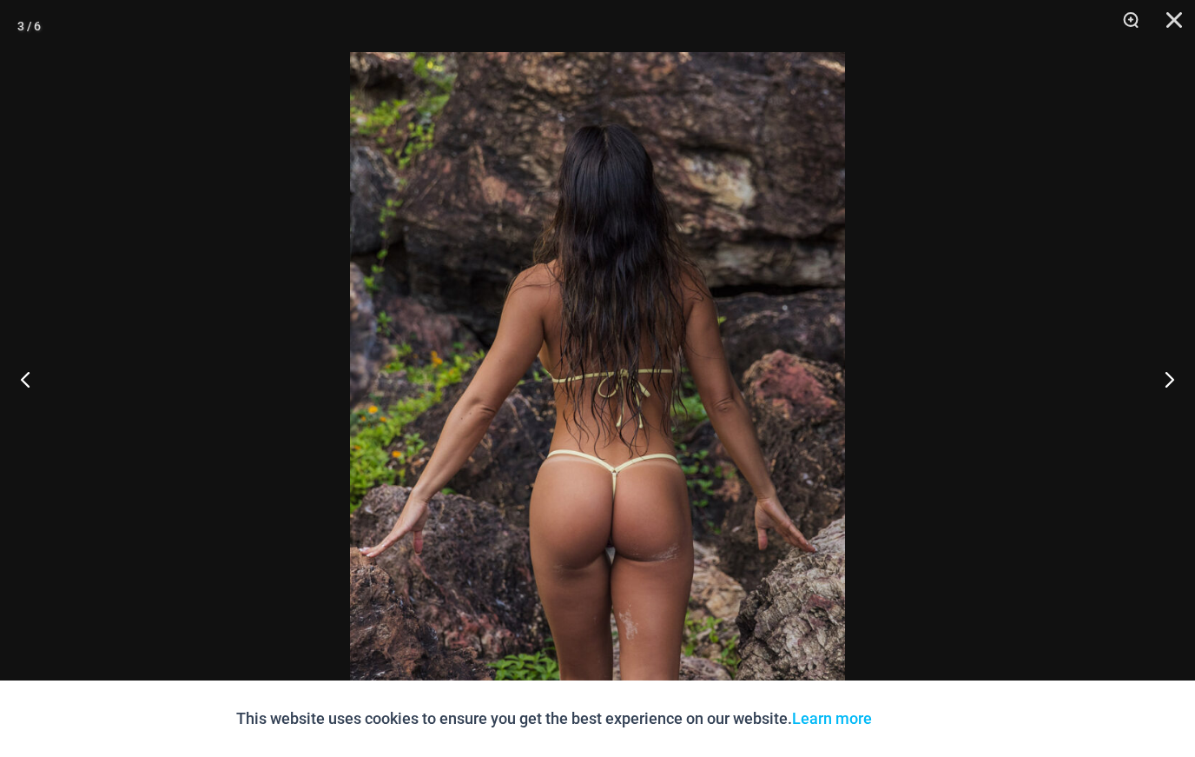
scroll to position [876, 0]
click at [1175, 24] on button "Close" at bounding box center [1168, 26] width 43 height 52
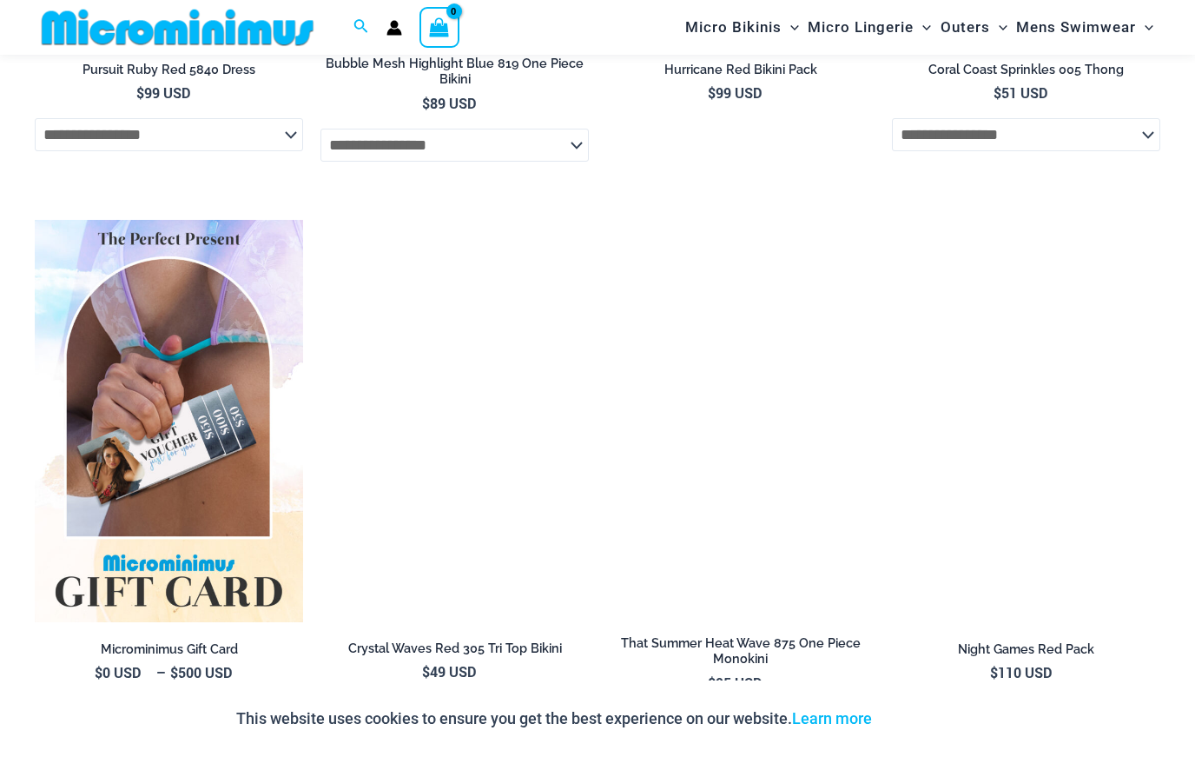
scroll to position [2671, 0]
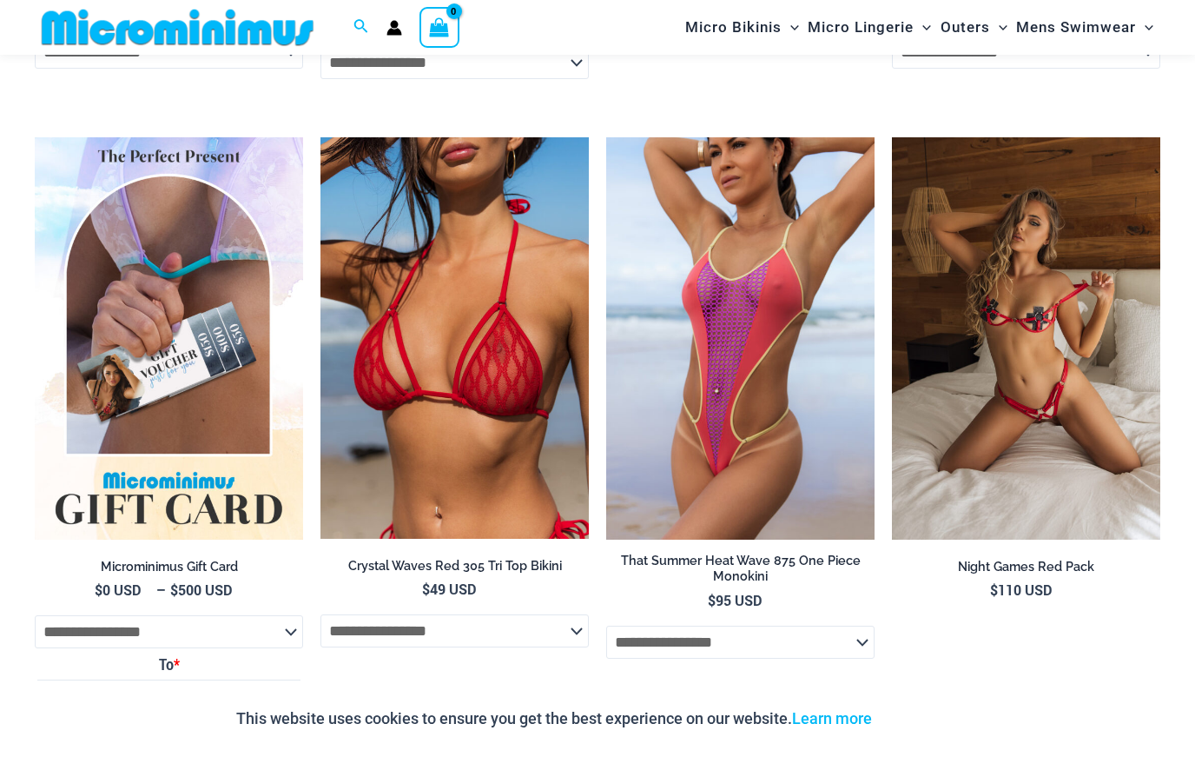
click at [892, 137] on img at bounding box center [892, 137] width 0 height 0
